Goal: Book appointment/travel/reservation

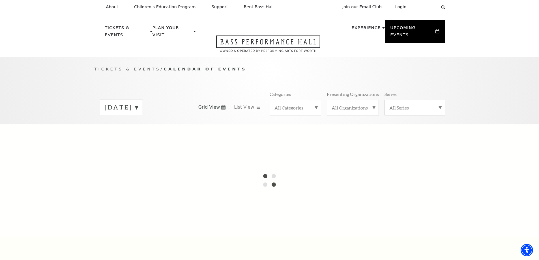
click at [138, 103] on label "[DATE]" at bounding box center [121, 107] width 33 height 9
click at [163, 124] on div at bounding box center [269, 180] width 539 height 113
click at [189, 81] on div "Tickets & Events / Calendar of Events [DATE] [DATE] [DATE] [DATE] [DATE] [DATE]…" at bounding box center [270, 95] width 362 height 58
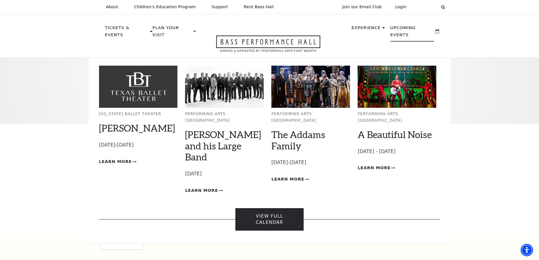
click at [277, 208] on link "View Full Calendar" at bounding box center [269, 219] width 68 height 22
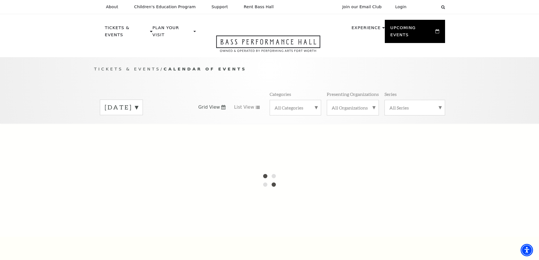
click at [138, 103] on label "[DATE]" at bounding box center [121, 107] width 33 height 9
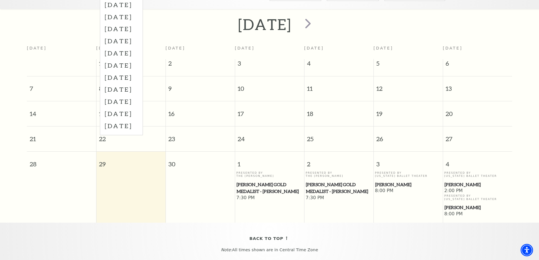
scroll to position [50, 0]
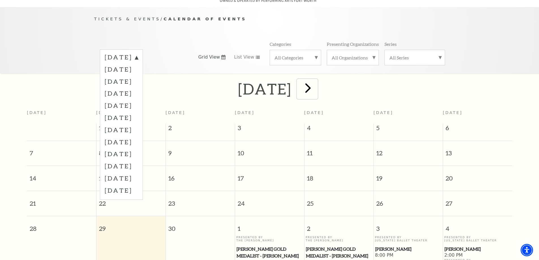
click at [316, 85] on span "next" at bounding box center [308, 88] width 16 height 16
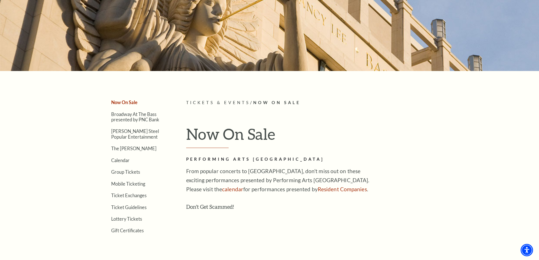
scroll to position [85, 0]
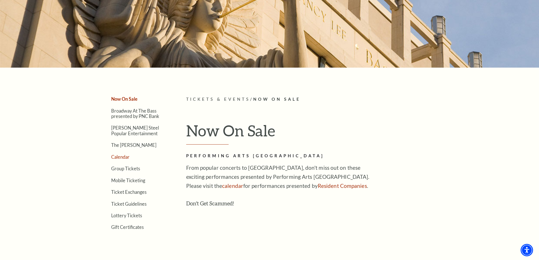
click at [124, 155] on link "Calendar" at bounding box center [120, 156] width 18 height 5
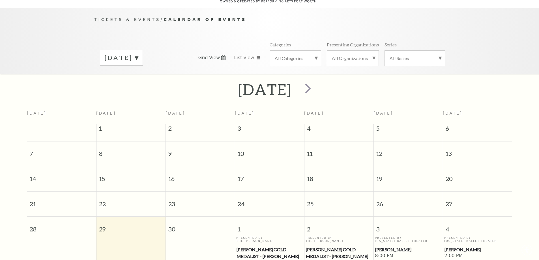
scroll to position [50, 0]
click at [316, 82] on span "next" at bounding box center [308, 88] width 16 height 16
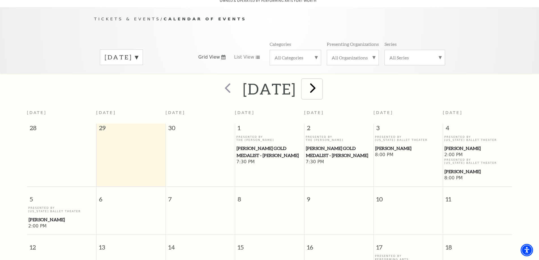
click at [321, 82] on span "next" at bounding box center [313, 88] width 16 height 16
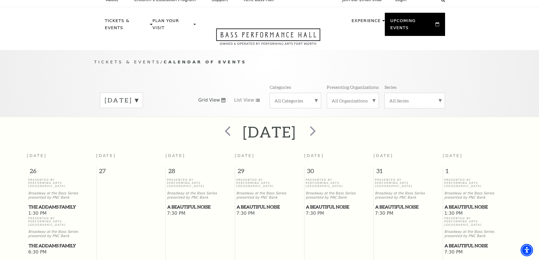
scroll to position [0, 0]
